Goal: Transaction & Acquisition: Book appointment/travel/reservation

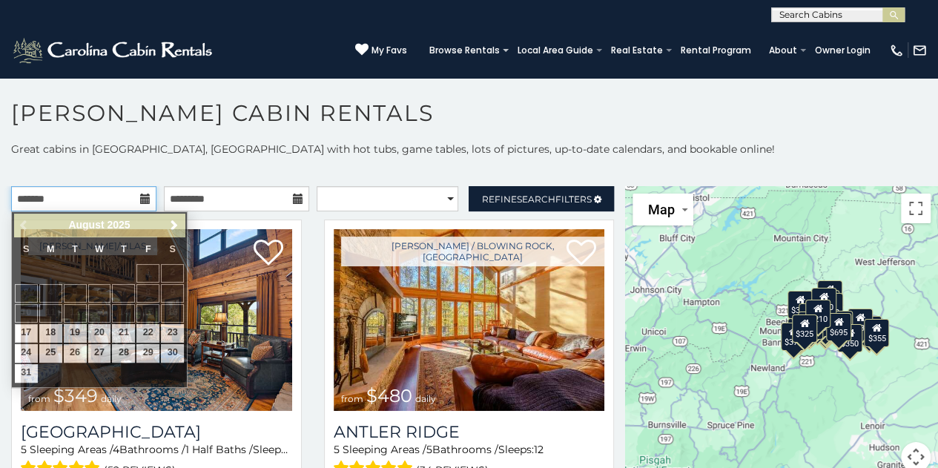
click at [109, 203] on input "text" at bounding box center [83, 198] width 145 height 25
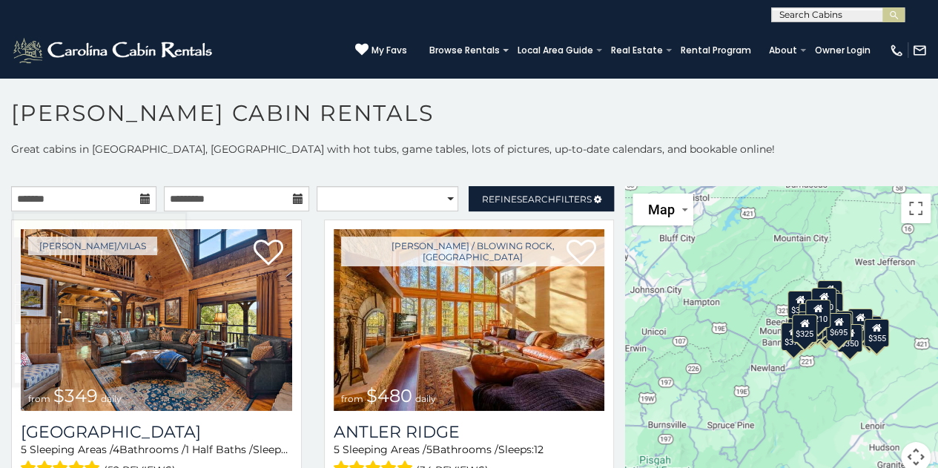
click at [438, 145] on p "Great cabins in [GEOGRAPHIC_DATA], [GEOGRAPHIC_DATA] with hot tubs, game tables…" at bounding box center [469, 149] width 938 height 15
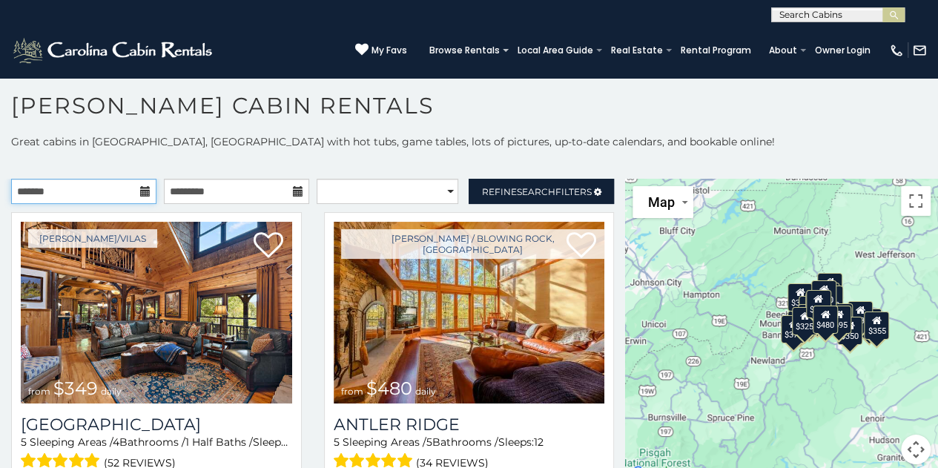
click at [106, 191] on input "text" at bounding box center [83, 191] width 145 height 25
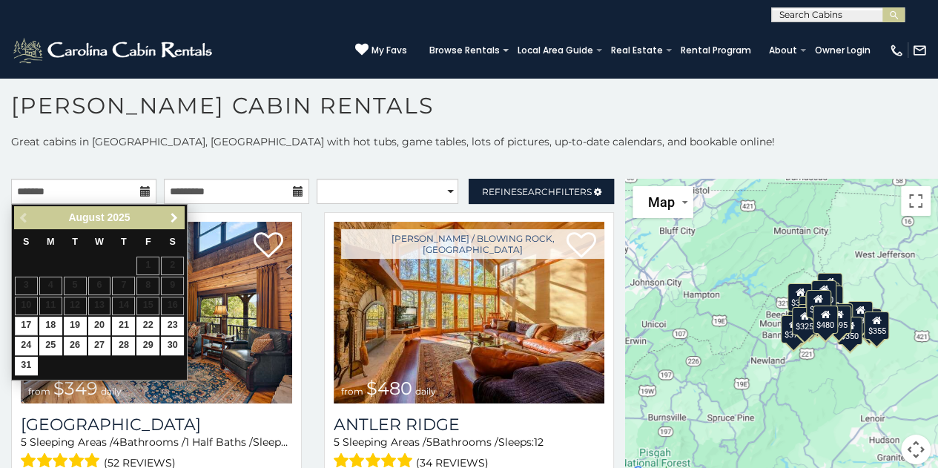
click at [174, 214] on span "Next" at bounding box center [174, 218] width 12 height 12
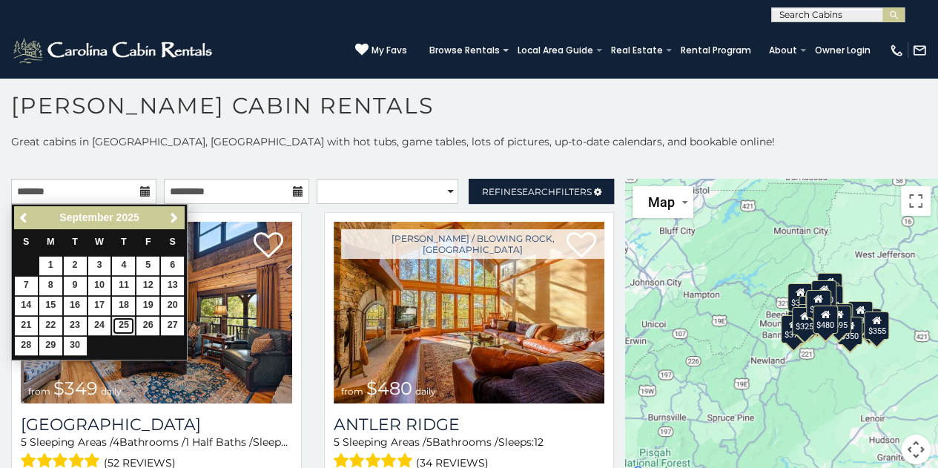
click at [122, 323] on link "25" at bounding box center [123, 326] width 23 height 19
type input "**********"
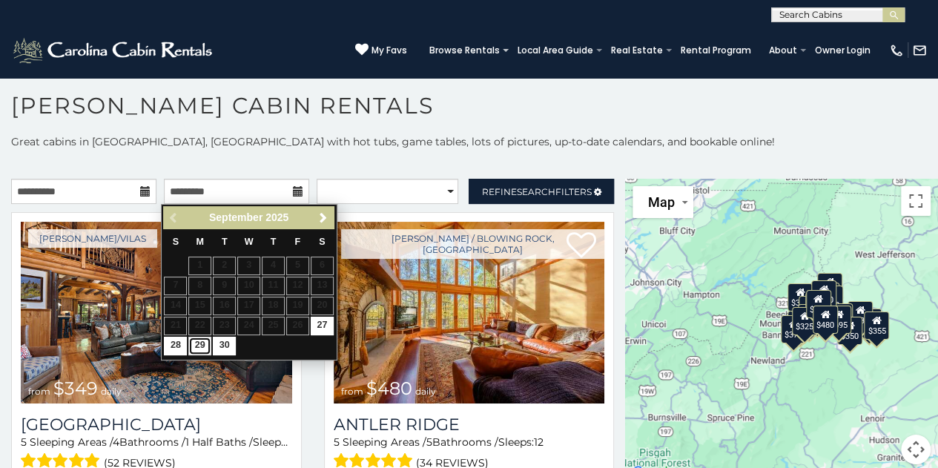
click at [201, 340] on link "29" at bounding box center [199, 346] width 23 height 19
type input "**********"
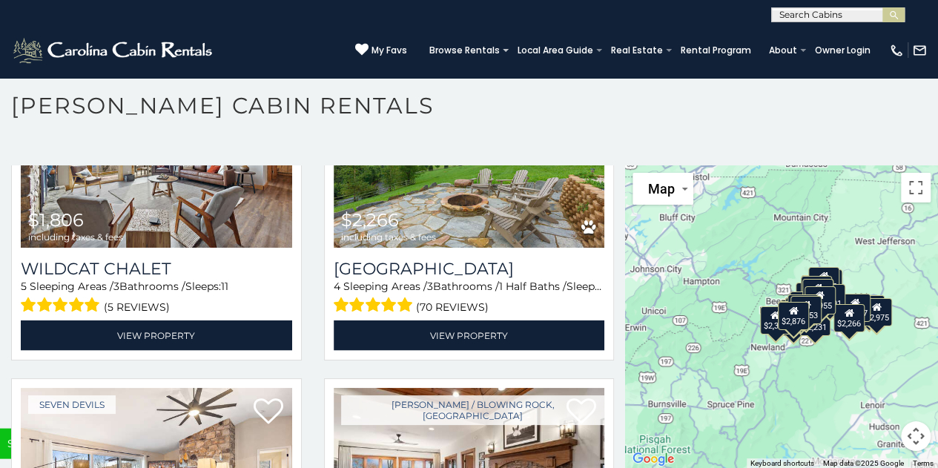
scroll to position [4362, 0]
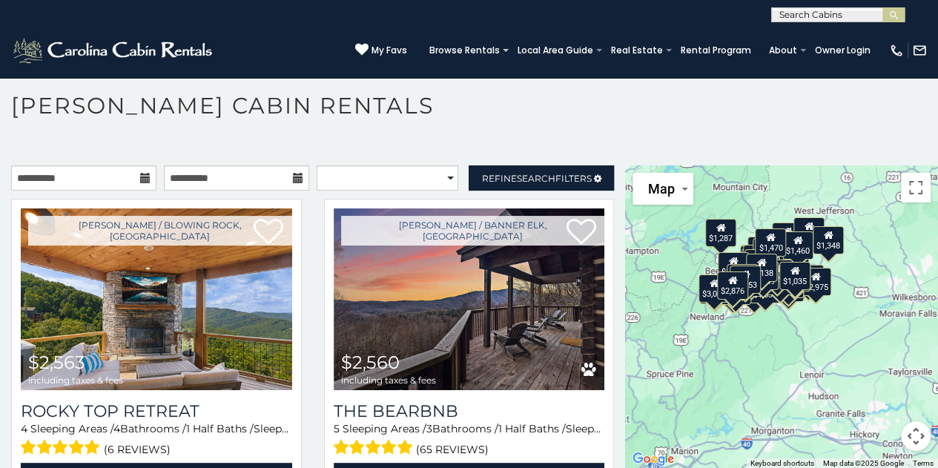
drag, startPoint x: 800, startPoint y: 391, endPoint x: 736, endPoint y: 357, distance: 73.0
click at [736, 357] on div "$2,563 $2,560 $2,279 $3,371 $2,706 $1,905 $2,209 $3,744 $2,787 $2,127 $2,975 $2…" at bounding box center [781, 316] width 313 height 303
